Goal: Task Accomplishment & Management: Use online tool/utility

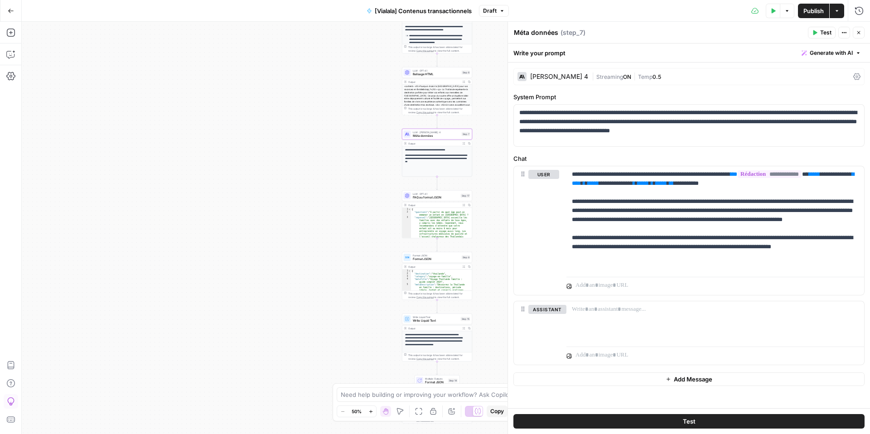
click at [425, 73] on span "Balisage HTML" at bounding box center [436, 74] width 47 height 5
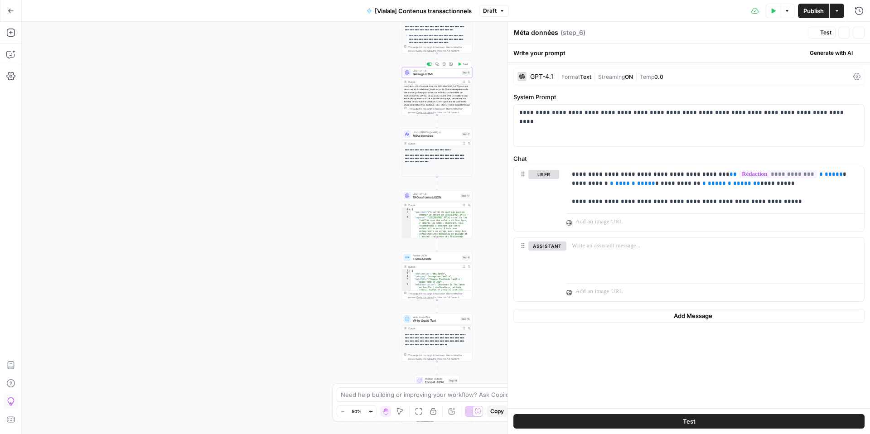
type textarea "Balisage HTML"
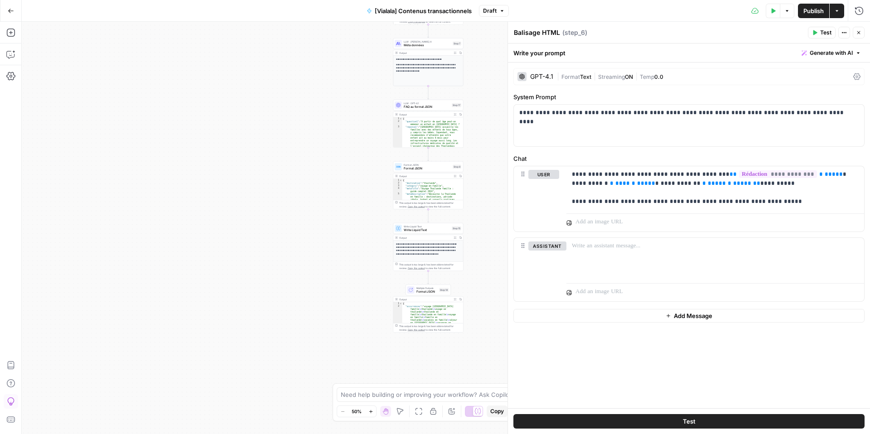
click at [858, 36] on button "Close" at bounding box center [859, 33] width 12 height 12
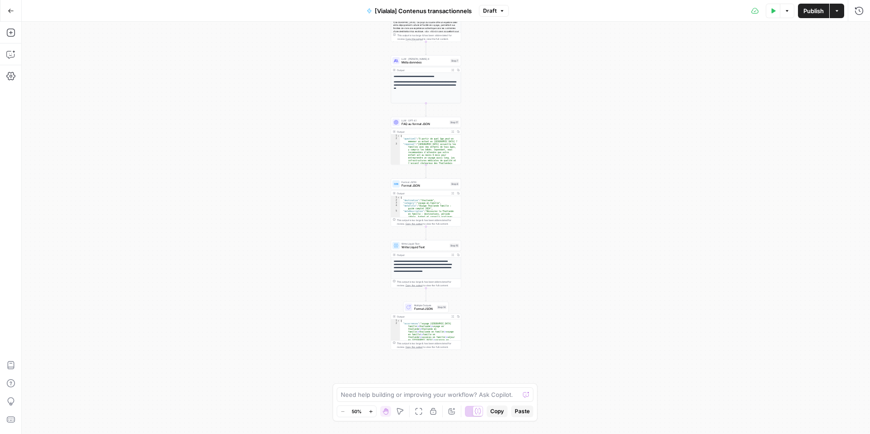
click at [501, 414] on span "Copy" at bounding box center [497, 411] width 14 height 8
click at [498, 412] on span "Copy" at bounding box center [497, 411] width 14 height 8
click at [842, 12] on button "Actions" at bounding box center [837, 11] width 15 height 15
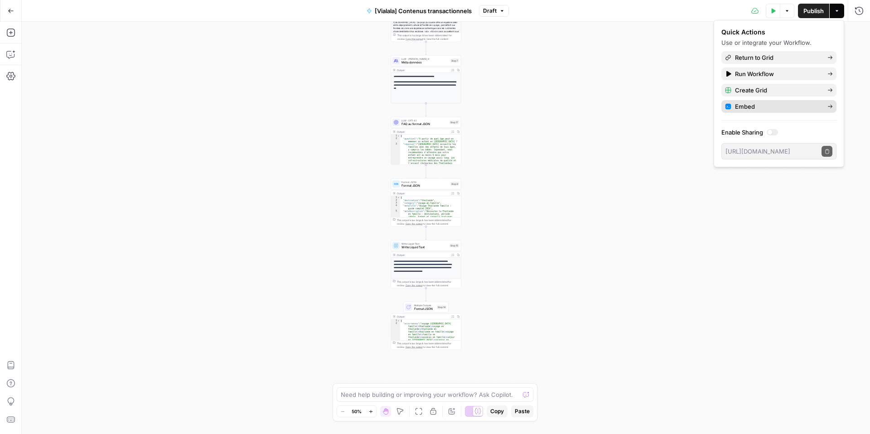
click at [831, 108] on icon at bounding box center [829, 106] width 5 height 5
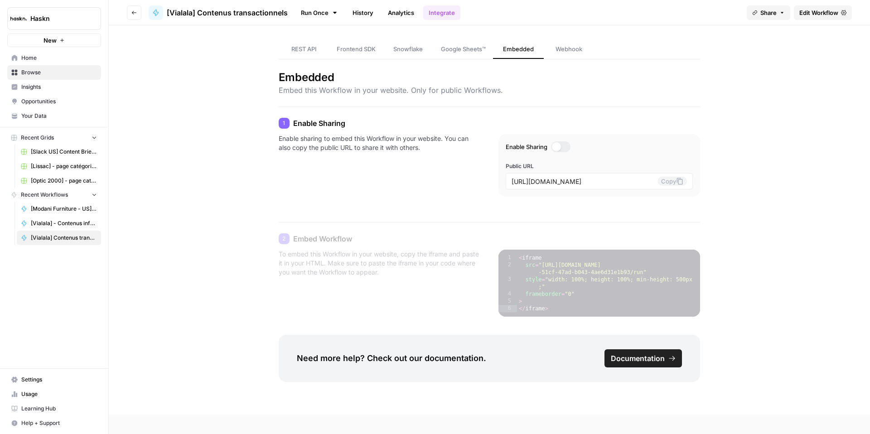
click at [304, 44] on link "REST API" at bounding box center [304, 49] width 51 height 19
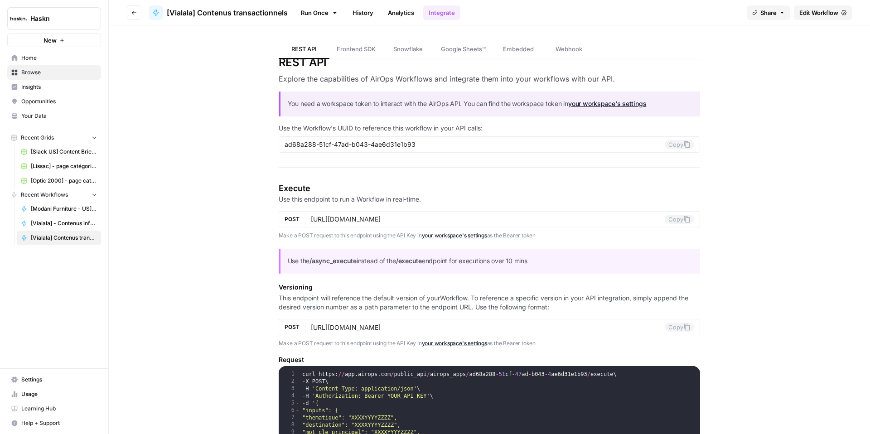
scroll to position [17, 0]
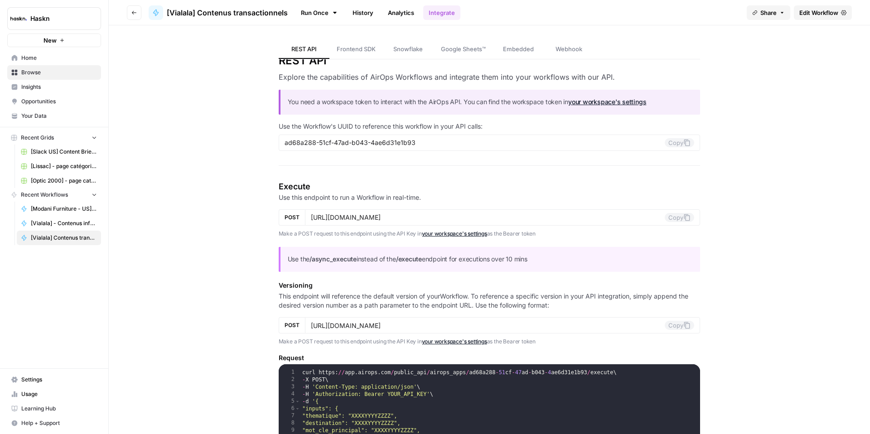
click at [135, 15] on button "Go back" at bounding box center [134, 12] width 15 height 15
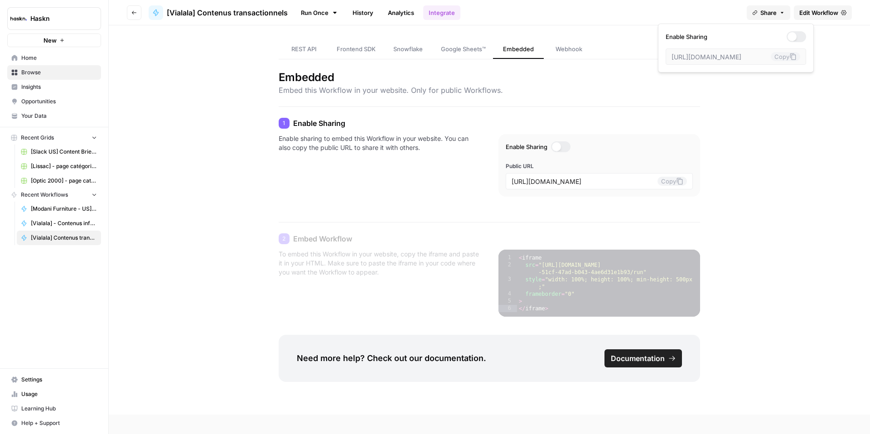
click at [784, 14] on button "Share" at bounding box center [769, 12] width 44 height 15
click at [133, 12] on icon "button" at bounding box center [134, 13] width 5 height 4
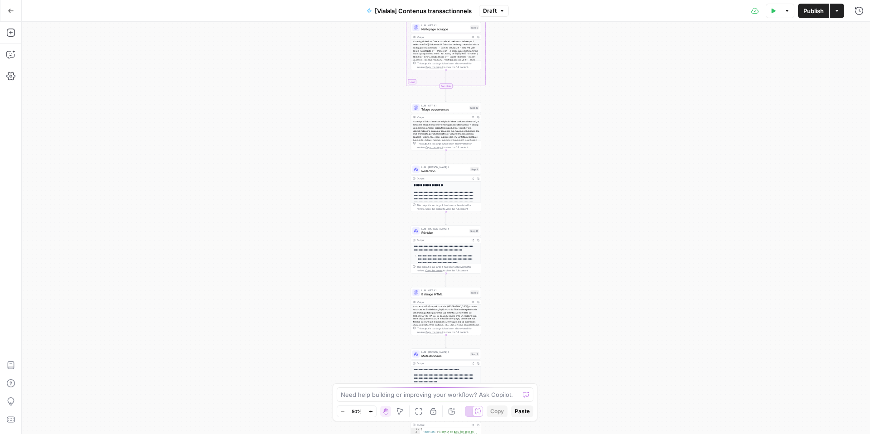
click at [785, 15] on button "Options" at bounding box center [787, 11] width 15 height 15
click at [841, 10] on button "Actions" at bounding box center [837, 11] width 15 height 15
click at [2, 71] on div "Add Steps Copilot Settings AirOps Academy Help Give Feedback Shortcuts" at bounding box center [11, 228] width 22 height 412
click at [9, 74] on icon "button" at bounding box center [10, 76] width 9 height 9
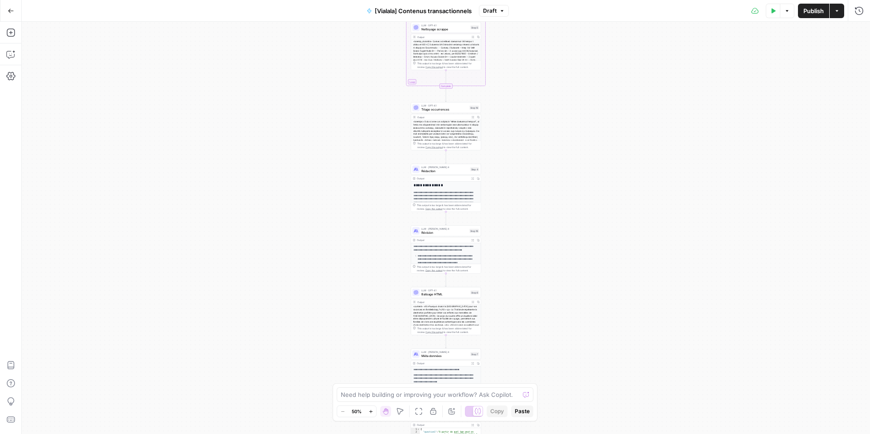
click at [835, 12] on icon "button" at bounding box center [836, 10] width 5 height 5
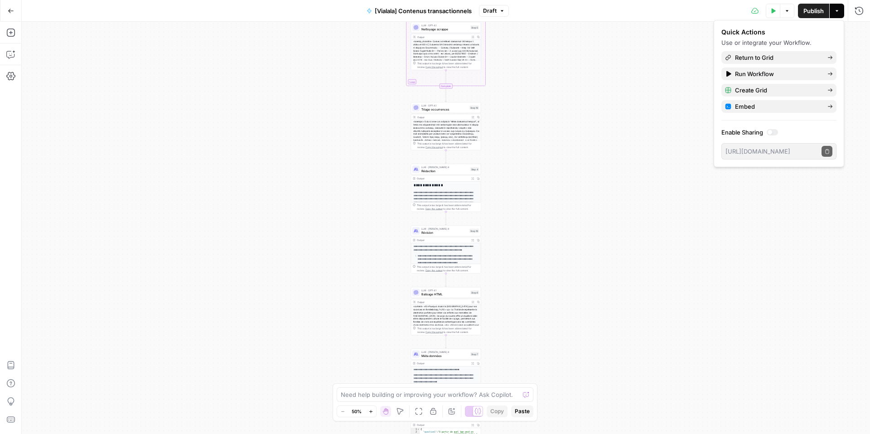
click at [768, 131] on div at bounding box center [770, 132] width 5 height 5
click at [828, 154] on icon "button" at bounding box center [827, 151] width 5 height 5
click at [808, 13] on span "Publish" at bounding box center [813, 10] width 20 height 9
click at [12, 8] on icon "button" at bounding box center [11, 11] width 6 height 6
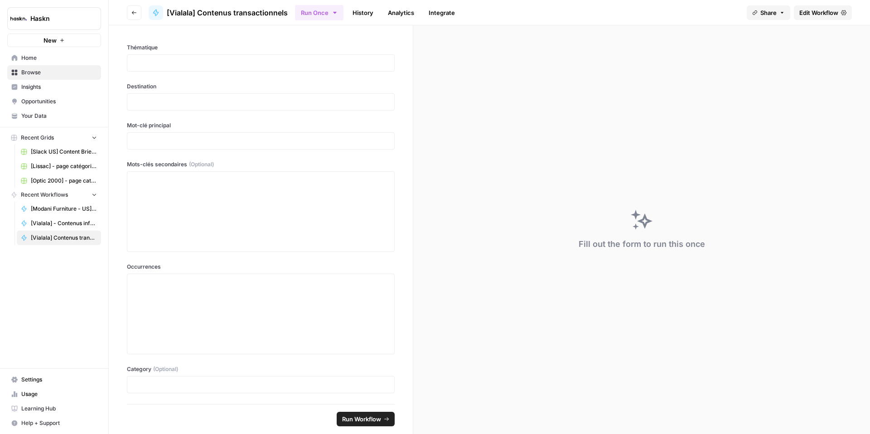
click at [783, 11] on icon "button" at bounding box center [781, 12] width 5 height 5
click at [771, 58] on button "Copy" at bounding box center [785, 56] width 29 height 9
click at [787, 40] on div at bounding box center [796, 36] width 19 height 11
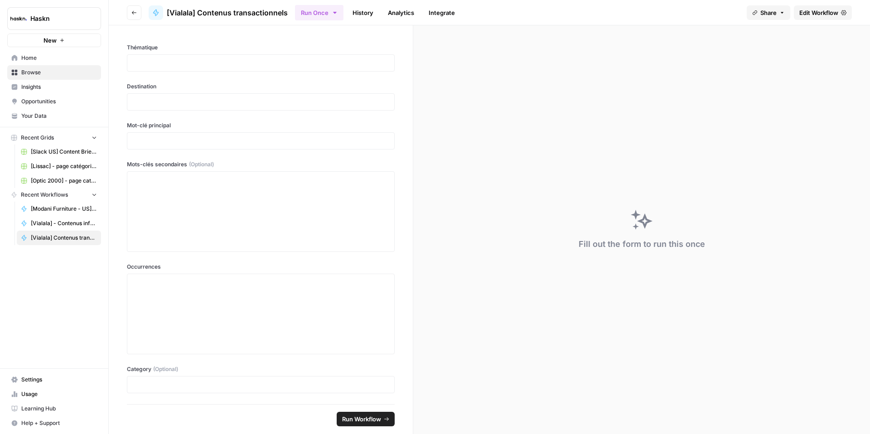
click at [812, 15] on span "Edit Workflow" at bounding box center [818, 12] width 39 height 9
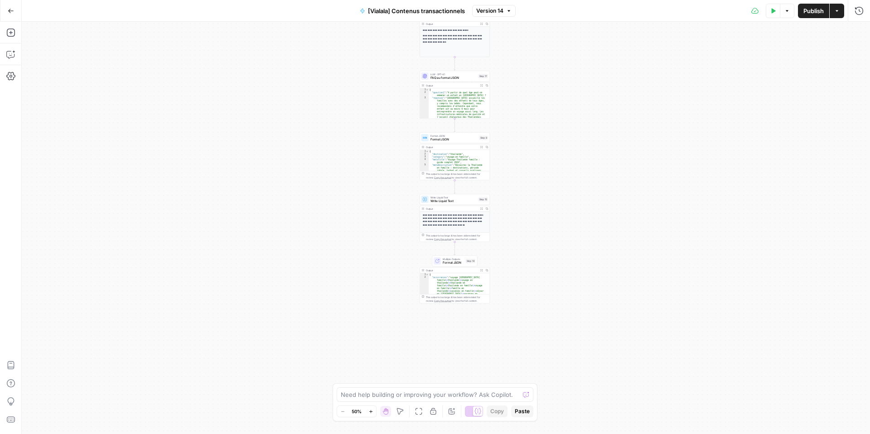
click at [431, 78] on span "FAQ au format JSON" at bounding box center [453, 78] width 46 height 5
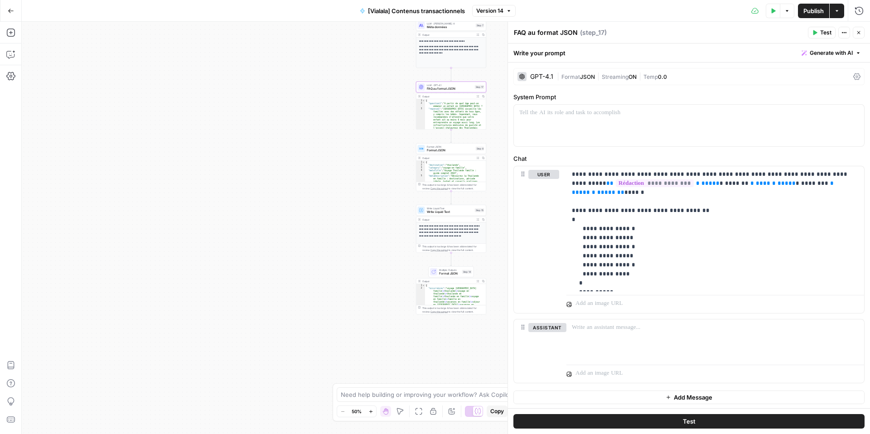
click at [437, 211] on span "Write Liquid Text" at bounding box center [450, 212] width 46 height 5
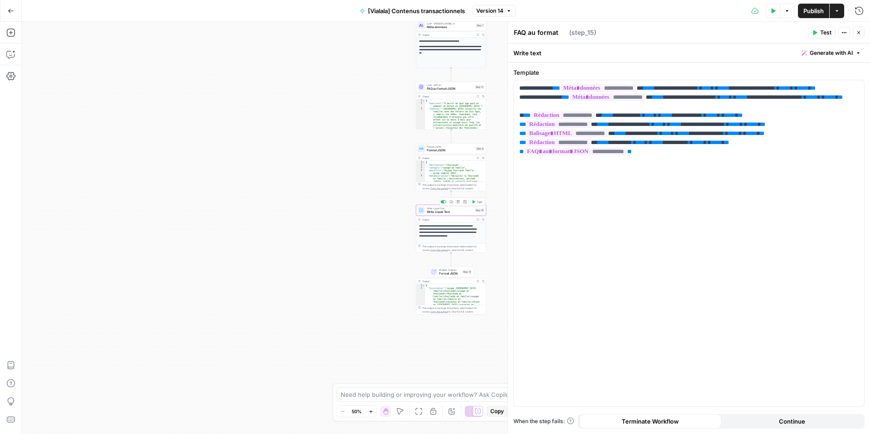
type textarea "Write Liquid Text"
click at [451, 273] on span "Format JSON" at bounding box center [449, 273] width 21 height 5
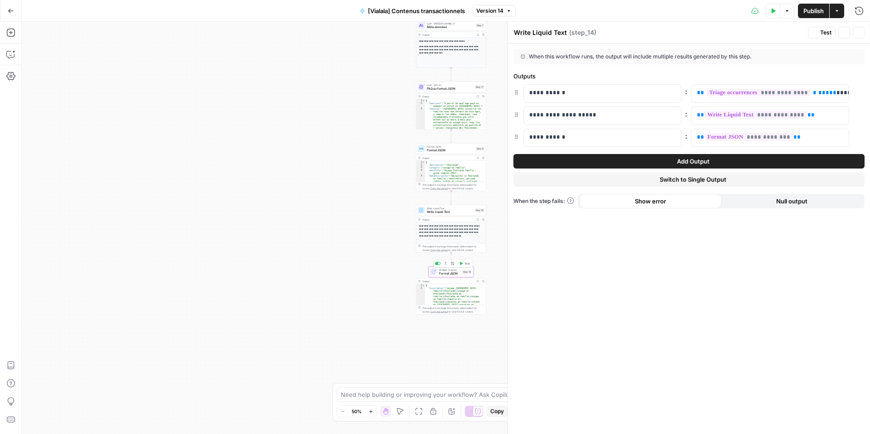
type textarea "Format JSON"
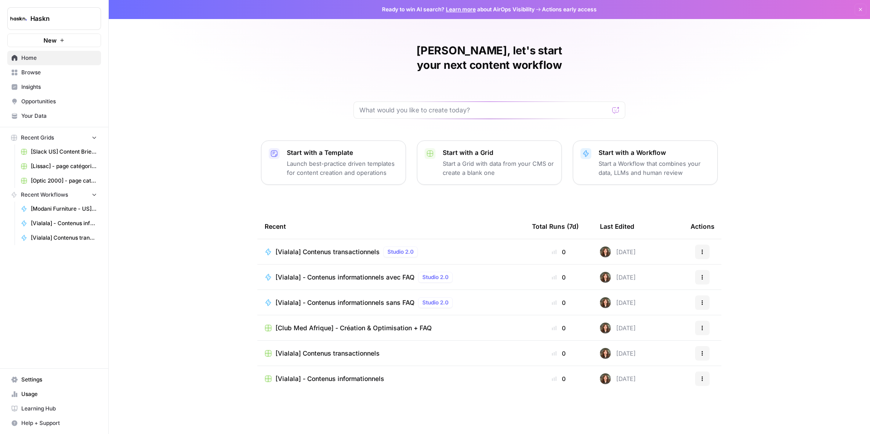
click at [63, 75] on span "Browse" at bounding box center [59, 72] width 76 height 8
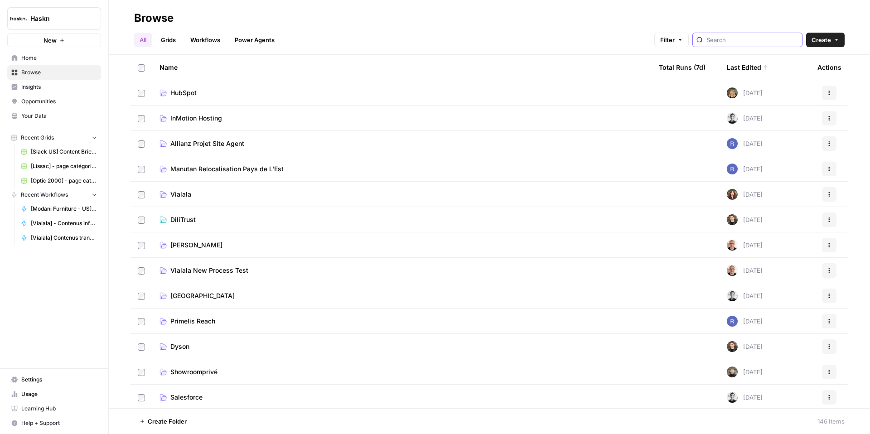
click at [756, 43] on input "search" at bounding box center [752, 39] width 92 height 9
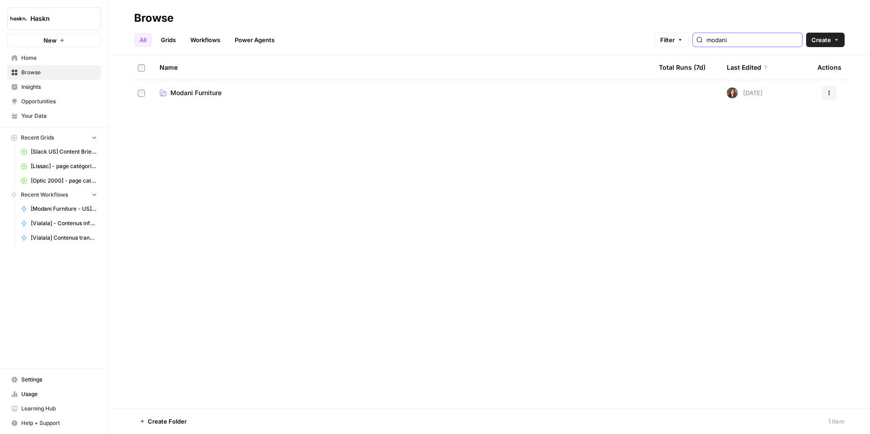
type input "modani"
click at [184, 95] on span "Modani Furniture" at bounding box center [195, 92] width 51 height 9
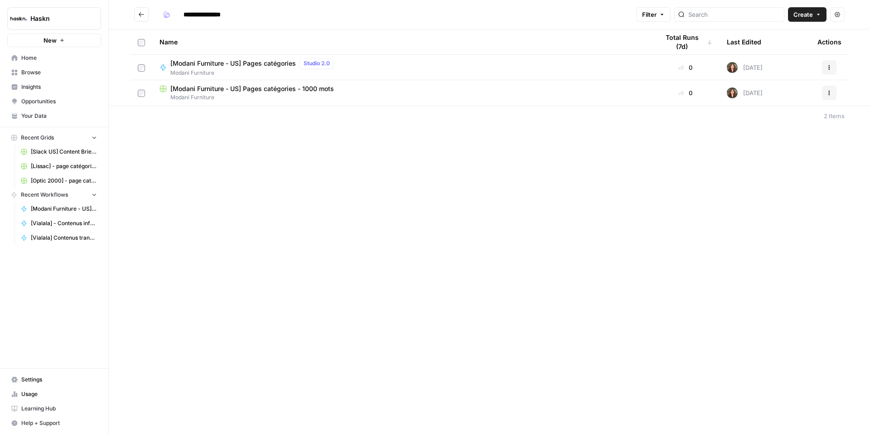
click at [228, 67] on span "[Modani Furniture - US] Pages catégories" at bounding box center [233, 63] width 126 height 9
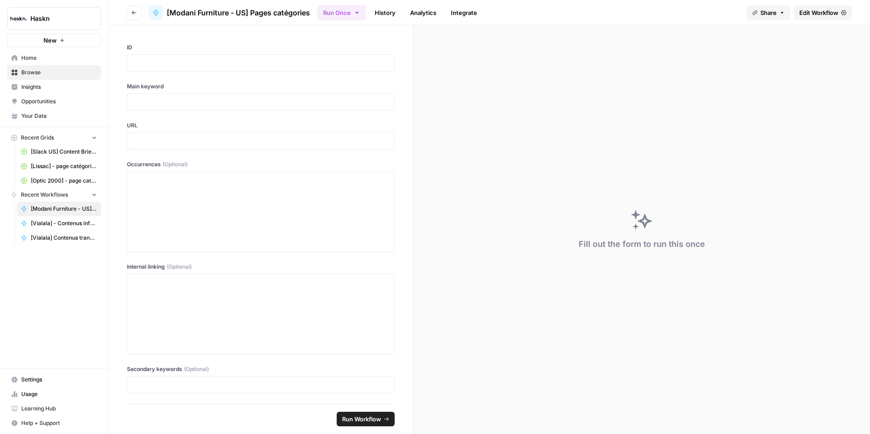
click at [823, 11] on span "Edit Workflow" at bounding box center [818, 12] width 39 height 9
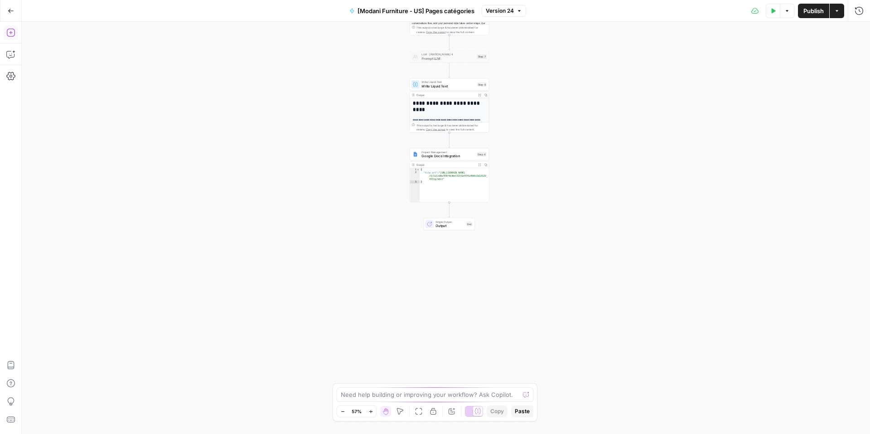
click at [11, 35] on icon "button" at bounding box center [10, 32] width 9 height 9
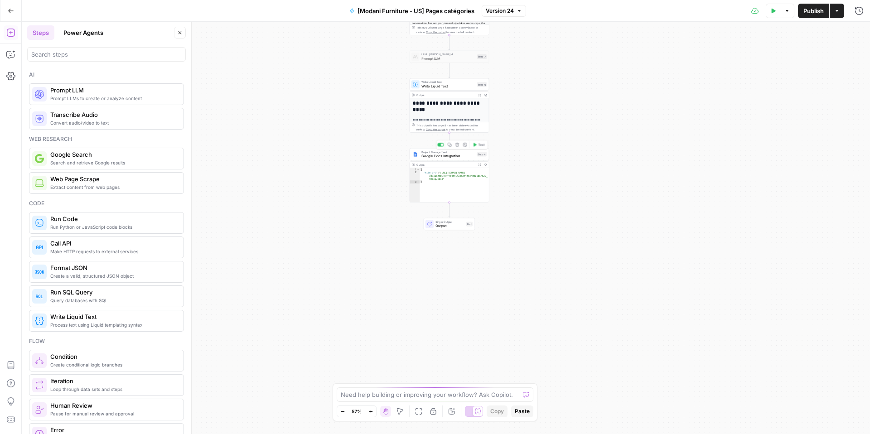
click at [428, 155] on span "Google Docs Integration" at bounding box center [447, 156] width 53 height 5
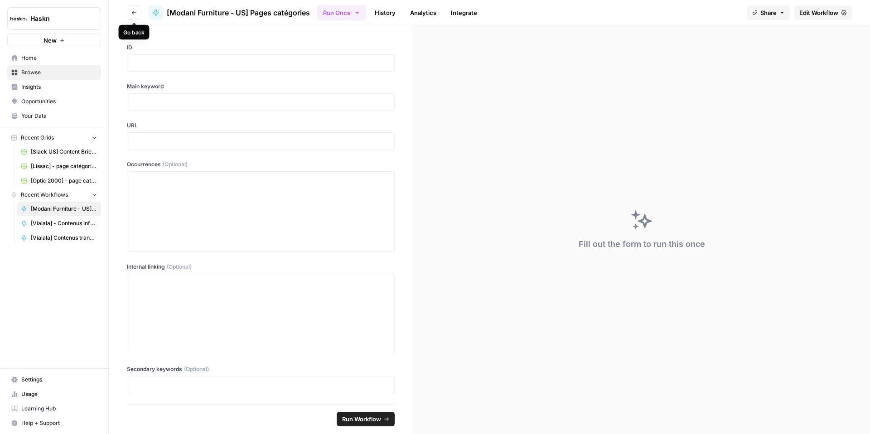
click at [135, 13] on icon "button" at bounding box center [133, 12] width 5 height 5
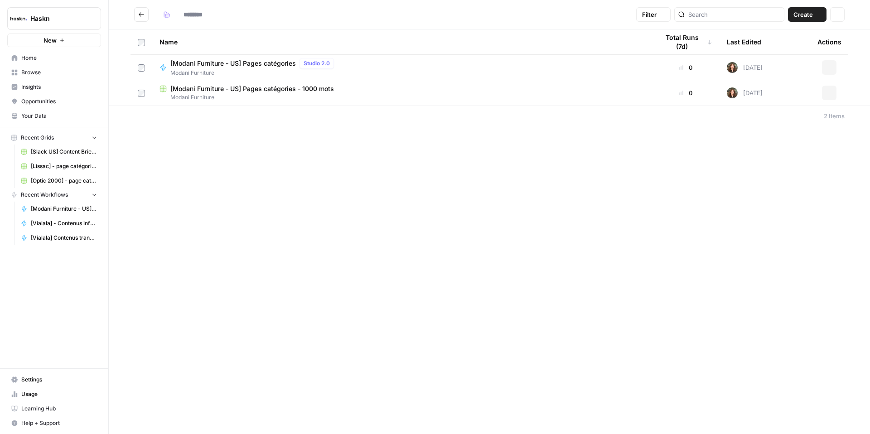
type input "**********"
click at [143, 22] on header "**********" at bounding box center [489, 14] width 761 height 29
click at [141, 15] on icon "Go back" at bounding box center [141, 14] width 6 height 6
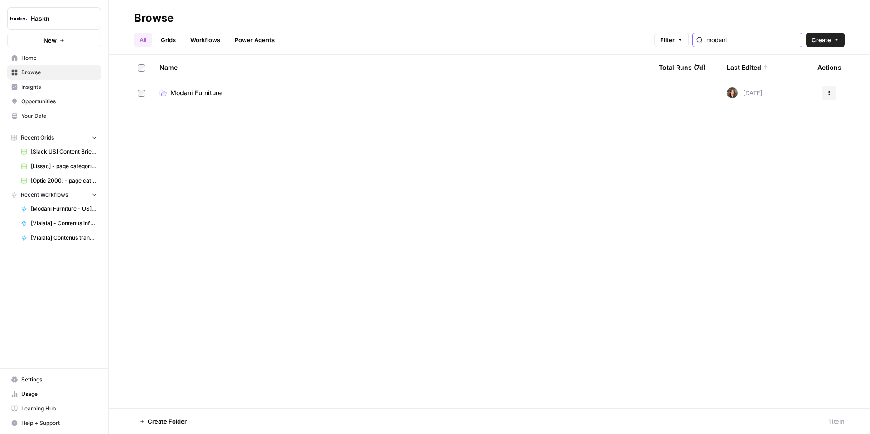
click at [741, 38] on input "modani" at bounding box center [752, 39] width 92 height 9
type input "vetalia"
click at [185, 87] on td "Vetalia" at bounding box center [401, 92] width 499 height 25
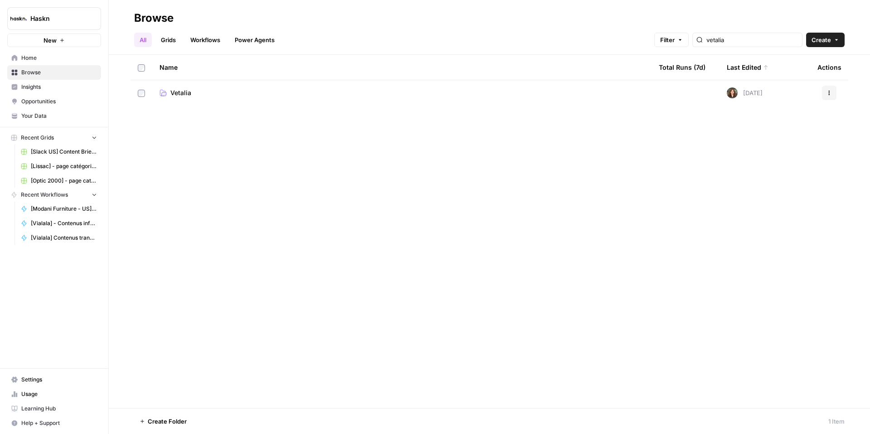
click at [185, 87] on td "Vetalia" at bounding box center [401, 92] width 499 height 25
click at [184, 91] on span "Vetalia" at bounding box center [180, 92] width 21 height 9
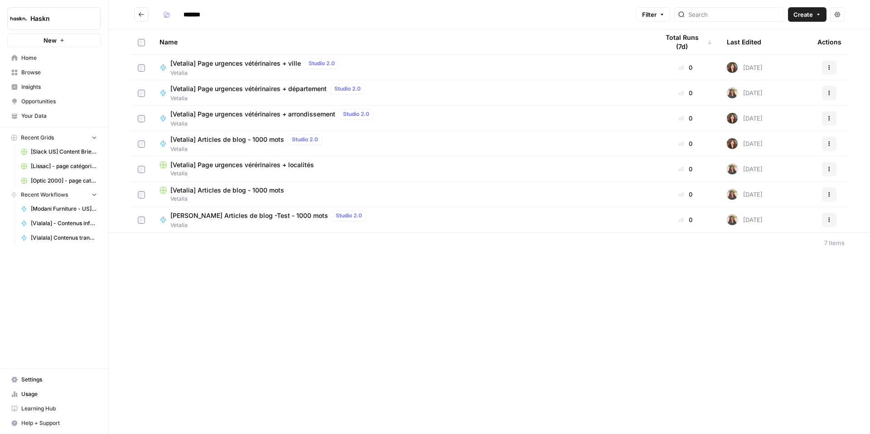
click at [245, 138] on span "[Vetalia] Articles de blog - 1000 mots" at bounding box center [227, 139] width 114 height 9
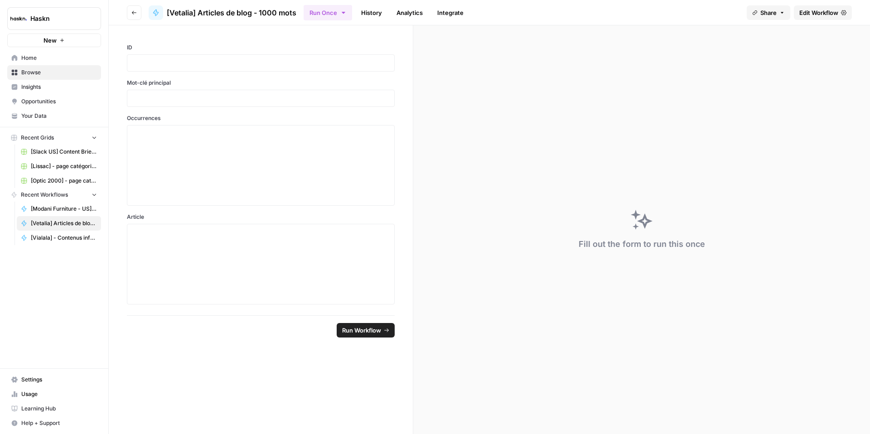
click at [799, 15] on span "Edit Workflow" at bounding box center [818, 12] width 39 height 9
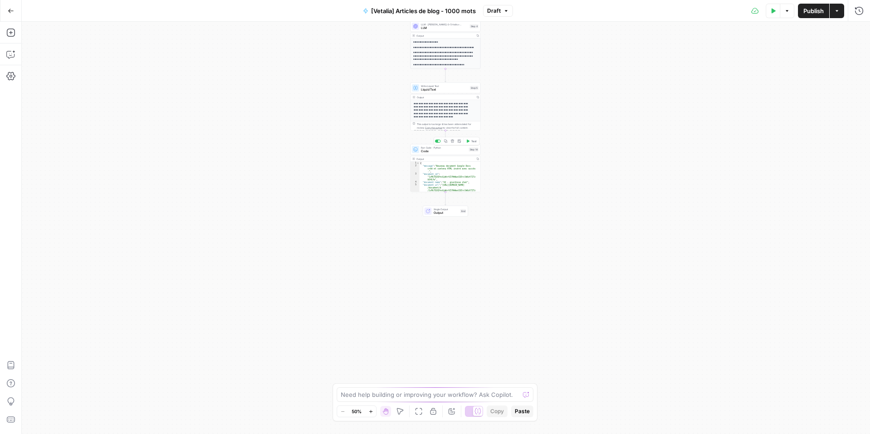
click at [429, 152] on span "Code" at bounding box center [444, 151] width 46 height 5
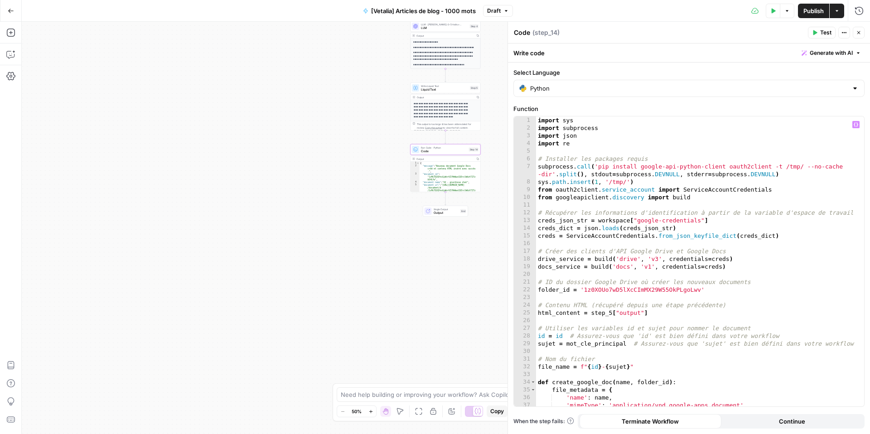
click at [612, 263] on div "import sys import subprocess import json import re # Installer les packages req…" at bounding box center [696, 268] width 321 height 305
type textarea "**********"
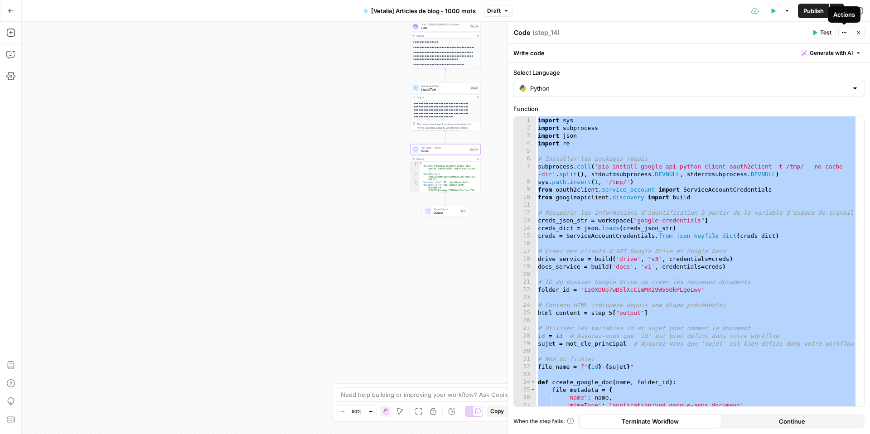
click at [862, 35] on button "Close" at bounding box center [859, 33] width 12 height 12
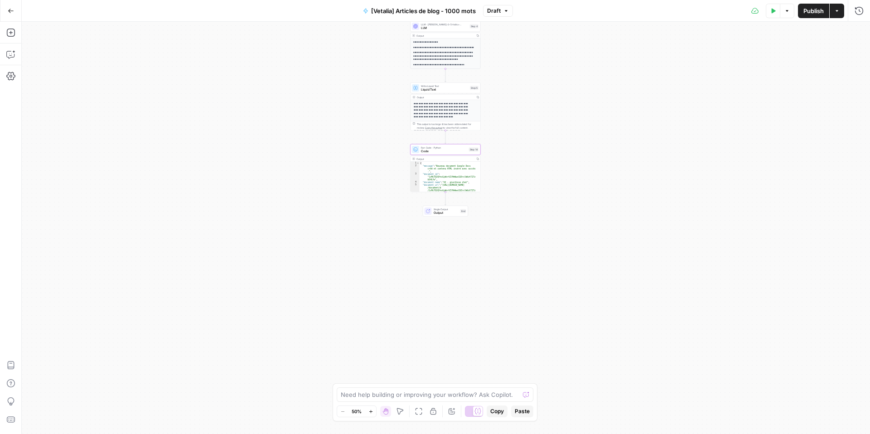
click at [837, 11] on icon "button" at bounding box center [836, 10] width 5 height 5
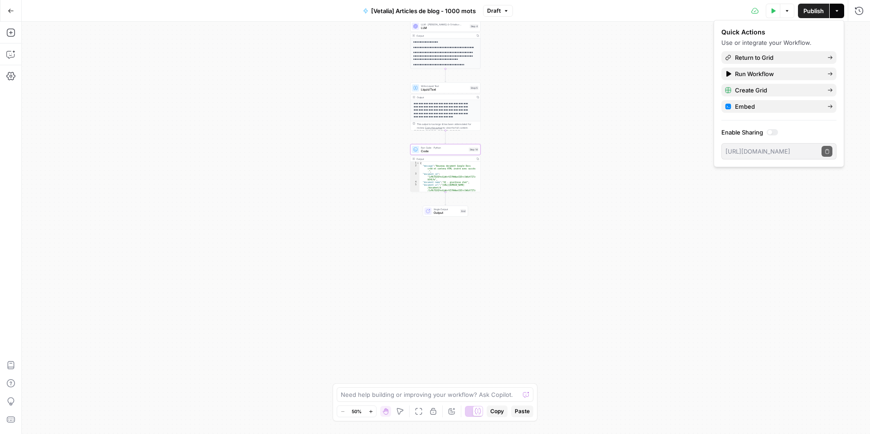
click at [746, 135] on label "Enable Sharing" at bounding box center [778, 132] width 115 height 9
